Goal: Transaction & Acquisition: Purchase product/service

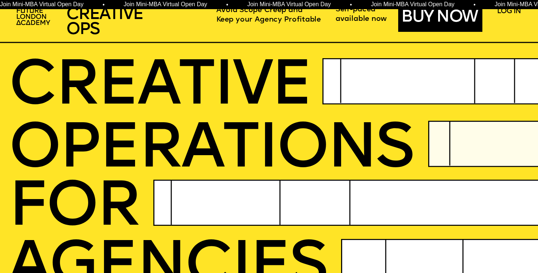
click at [447, 23] on link "BUY NOW" at bounding box center [441, 18] width 81 height 16
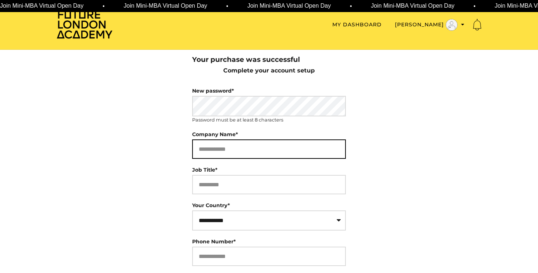
click at [228, 147] on input "Company Name*" at bounding box center [269, 148] width 154 height 19
type input "********"
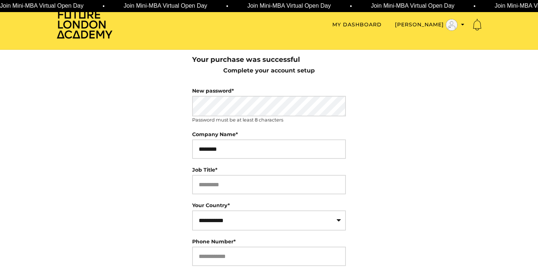
click at [171, 172] on body "Skip to main content Skip to main content Future London Academy Toggle menu Men…" at bounding box center [269, 136] width 538 height 273
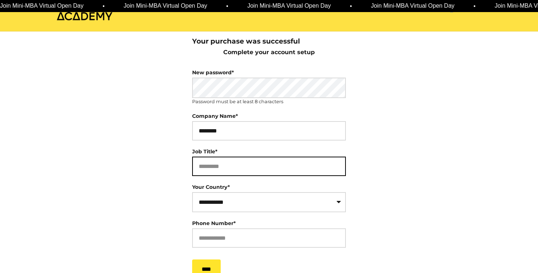
click at [204, 170] on input "Job Title*" at bounding box center [269, 166] width 154 height 19
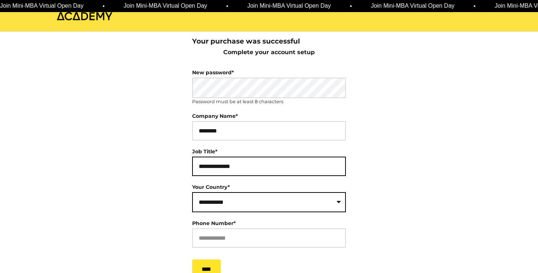
type input "**********"
click at [214, 204] on select "**********" at bounding box center [269, 202] width 154 height 20
select select "**"
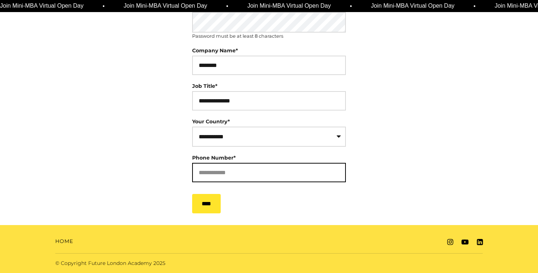
click at [220, 168] on input "Phone Number*" at bounding box center [269, 172] width 154 height 19
type input "**********"
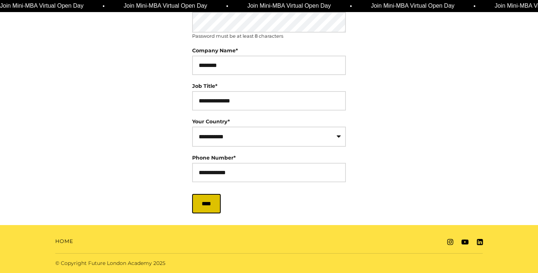
click at [209, 204] on input "****" at bounding box center [206, 203] width 29 height 19
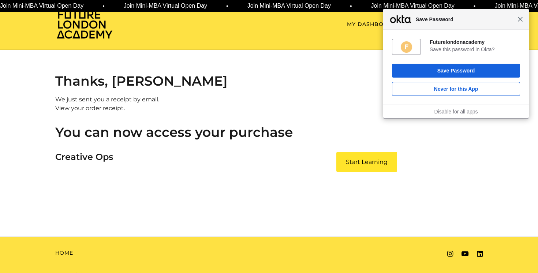
click at [522, 18] on span "Close" at bounding box center [519, 18] width 5 height 5
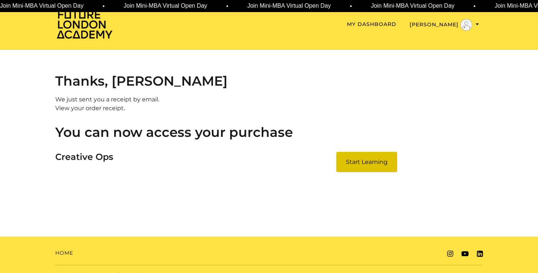
click at [369, 169] on link "Start Learning" at bounding box center [366, 162] width 61 height 20
click at [396, 23] on link "My Dashboard" at bounding box center [371, 24] width 49 height 8
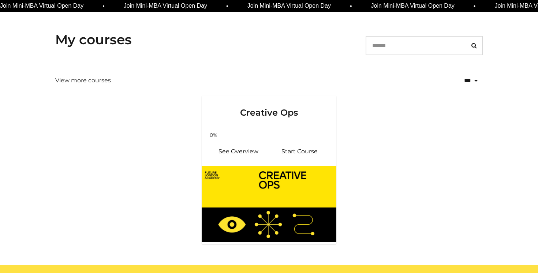
scroll to position [110, 0]
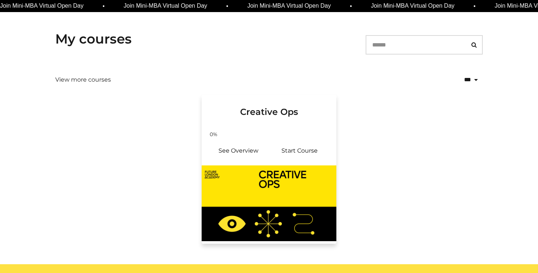
click at [252, 136] on div "Your progress: 0% See Overview Start Course" at bounding box center [269, 145] width 135 height 39
click at [282, 112] on h3 "Creative Ops" at bounding box center [268, 106] width 117 height 23
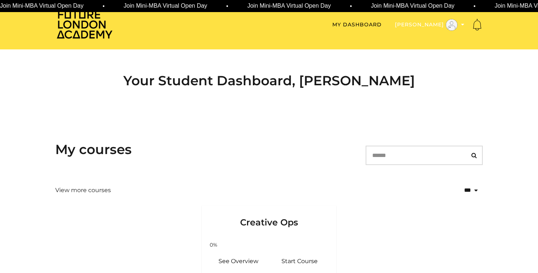
click at [425, 20] on button "[PERSON_NAME]" at bounding box center [429, 25] width 69 height 12
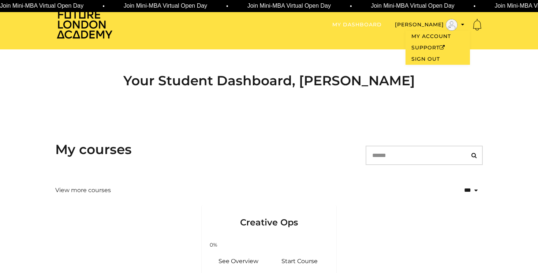
click at [379, 25] on link "My Dashboard" at bounding box center [356, 25] width 49 height 8
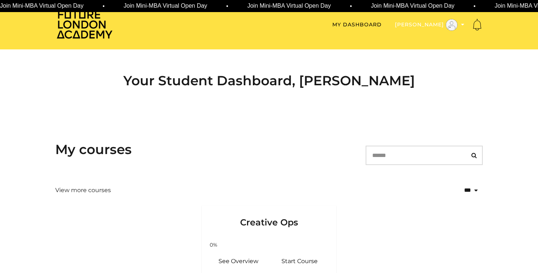
click at [433, 24] on button "[PERSON_NAME]" at bounding box center [429, 25] width 69 height 12
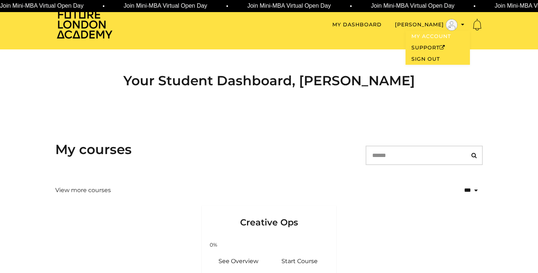
click at [418, 39] on link "My Account" at bounding box center [437, 36] width 64 height 11
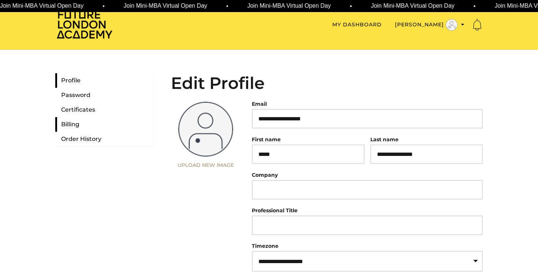
click at [68, 123] on link "Billing" at bounding box center [104, 124] width 98 height 15
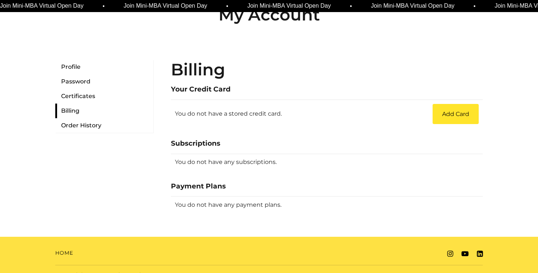
scroll to position [80, 0]
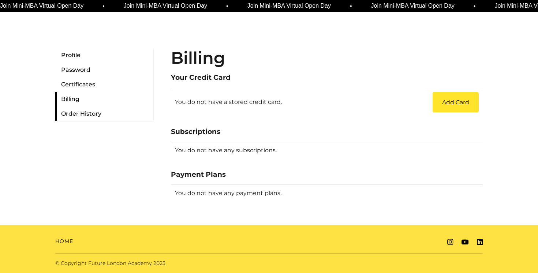
click at [72, 113] on link "Order History" at bounding box center [104, 113] width 98 height 15
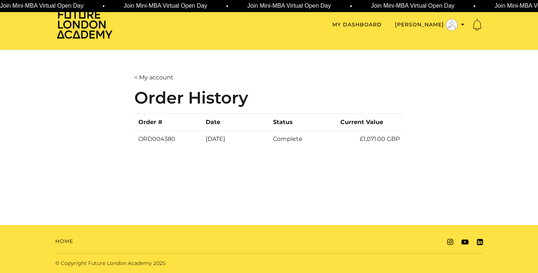
click at [373, 139] on td "£1,071.00 GBP" at bounding box center [369, 139] width 67 height 17
click at [151, 141] on link "ORD004380" at bounding box center [168, 139] width 60 height 9
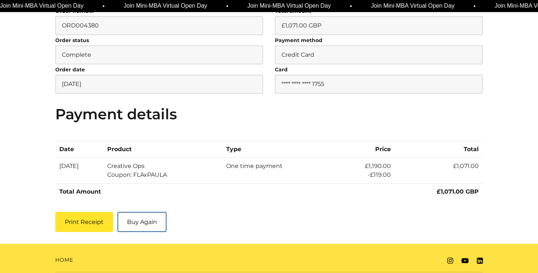
scroll to position [157, 0]
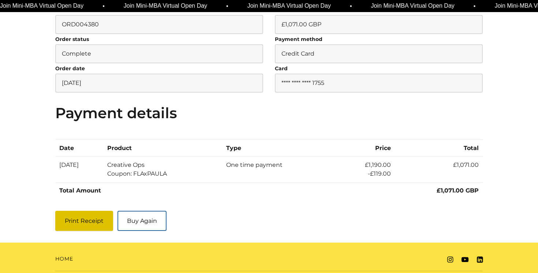
click at [83, 222] on button "Print Receipt" at bounding box center [84, 221] width 58 height 20
click at [151, 220] on link "Buy Again" at bounding box center [141, 221] width 49 height 20
click at [84, 230] on button "Print Receipt" at bounding box center [84, 221] width 58 height 20
click at [89, 219] on button "Print Receipt" at bounding box center [84, 221] width 58 height 20
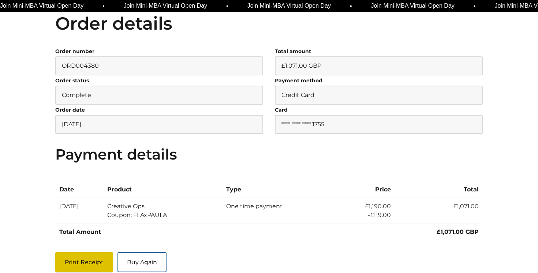
scroll to position [120, 0]
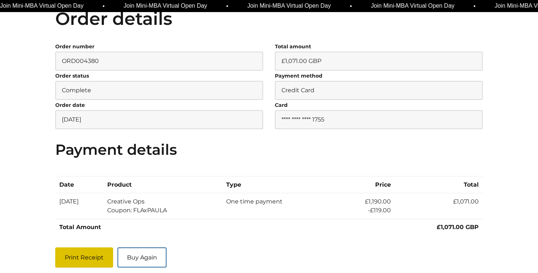
click at [95, 262] on button "Print Receipt" at bounding box center [84, 257] width 58 height 20
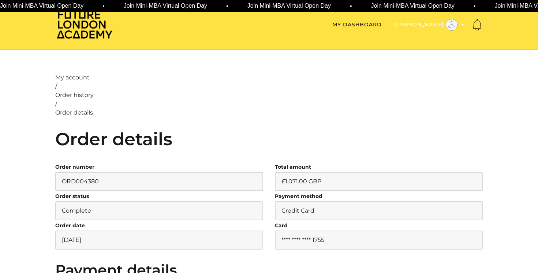
click at [426, 25] on button "[PERSON_NAME]" at bounding box center [429, 25] width 69 height 12
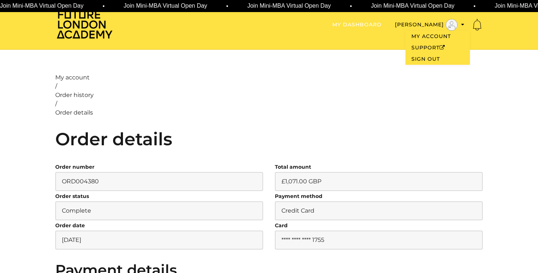
click at [374, 25] on link "My Dashboard" at bounding box center [356, 25] width 49 height 8
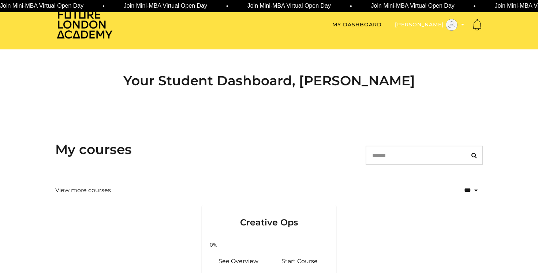
click at [439, 23] on button "[PERSON_NAME]" at bounding box center [429, 25] width 69 height 12
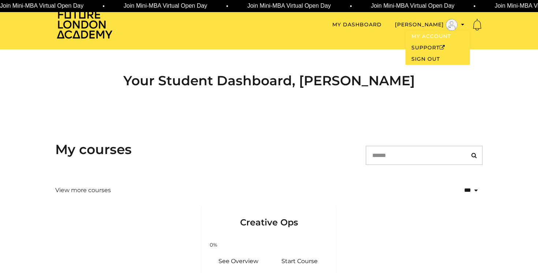
click at [428, 34] on link "My Account" at bounding box center [437, 36] width 64 height 11
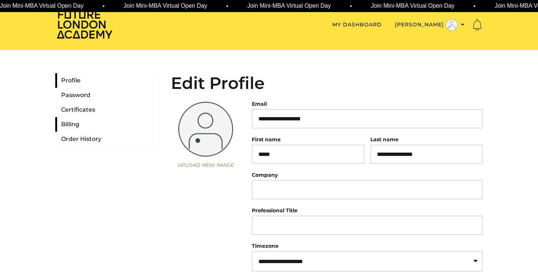
click at [71, 120] on link "Billing" at bounding box center [104, 124] width 98 height 15
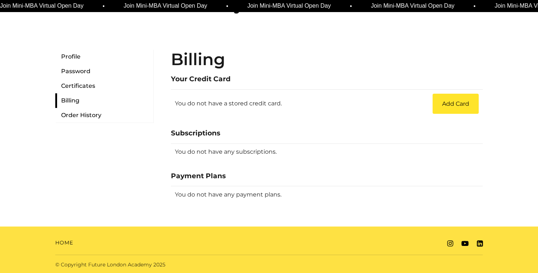
scroll to position [79, 0]
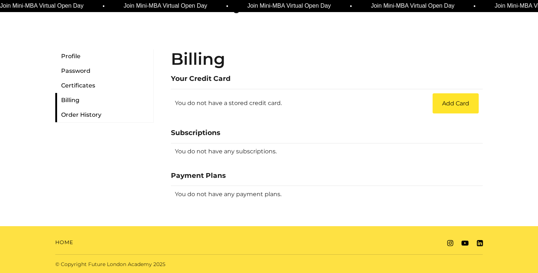
click at [73, 113] on link "Order History" at bounding box center [104, 115] width 98 height 15
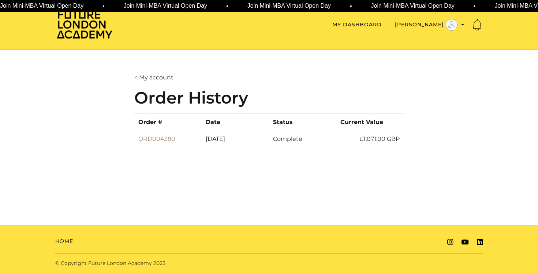
click at [151, 138] on link "ORD004380" at bounding box center [168, 139] width 60 height 9
